Goal: Find specific page/section: Find specific page/section

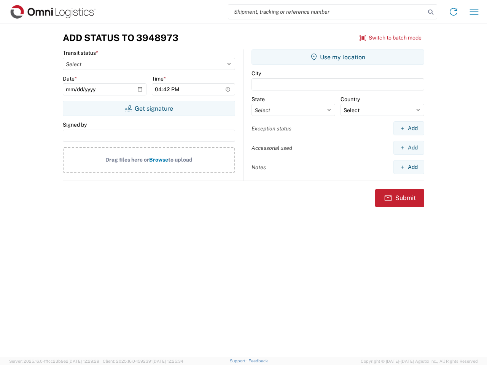
click at [327, 12] on input "search" at bounding box center [326, 12] width 197 height 14
click at [430, 12] on icon at bounding box center [430, 12] width 11 height 11
click at [453, 12] on icon at bounding box center [453, 12] width 12 height 12
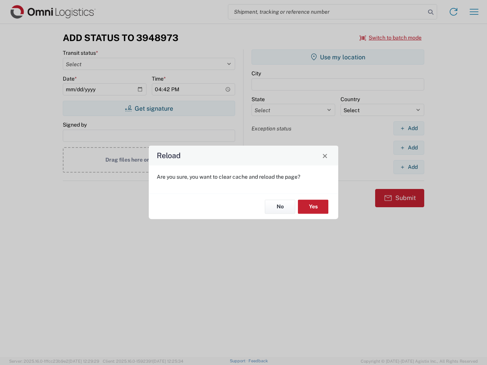
click at [474, 12] on div "Reload Are you sure, you want to clear cache and reload the page? No Yes" at bounding box center [243, 182] width 487 height 365
click at [391, 38] on div "Reload Are you sure, you want to clear cache and reload the page? No Yes" at bounding box center [243, 182] width 487 height 365
click at [149, 108] on div "Reload Are you sure, you want to clear cache and reload the page? No Yes" at bounding box center [243, 182] width 487 height 365
click at [338, 57] on div "Reload Are you sure, you want to clear cache and reload the page? No Yes" at bounding box center [243, 182] width 487 height 365
click at [408, 128] on div "Reload Are you sure, you want to clear cache and reload the page? No Yes" at bounding box center [243, 182] width 487 height 365
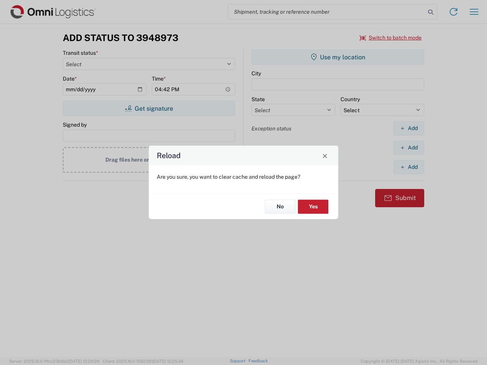
click at [408, 148] on div "Reload Are you sure, you want to clear cache and reload the page? No Yes" at bounding box center [243, 182] width 487 height 365
click at [408, 167] on div "Reload Are you sure, you want to clear cache and reload the page? No Yes" at bounding box center [243, 182] width 487 height 365
